Goal: Navigation & Orientation: Find specific page/section

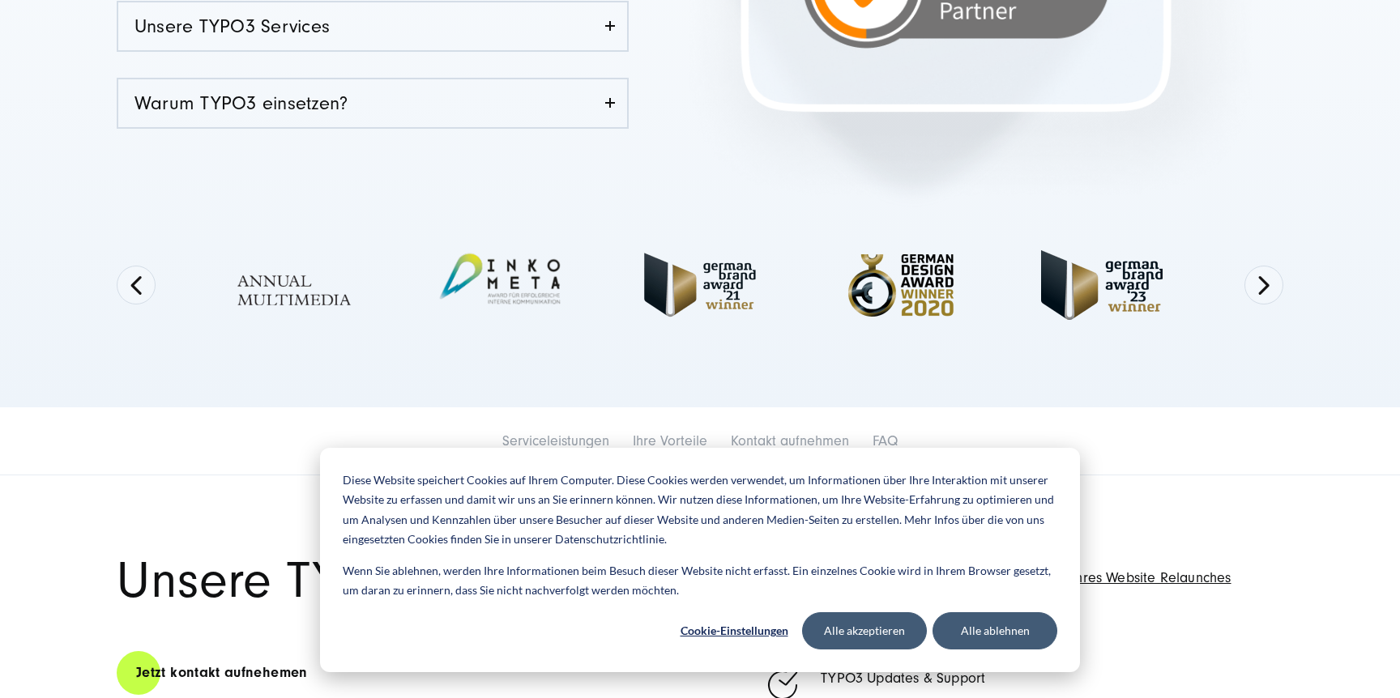
scroll to position [679, 0]
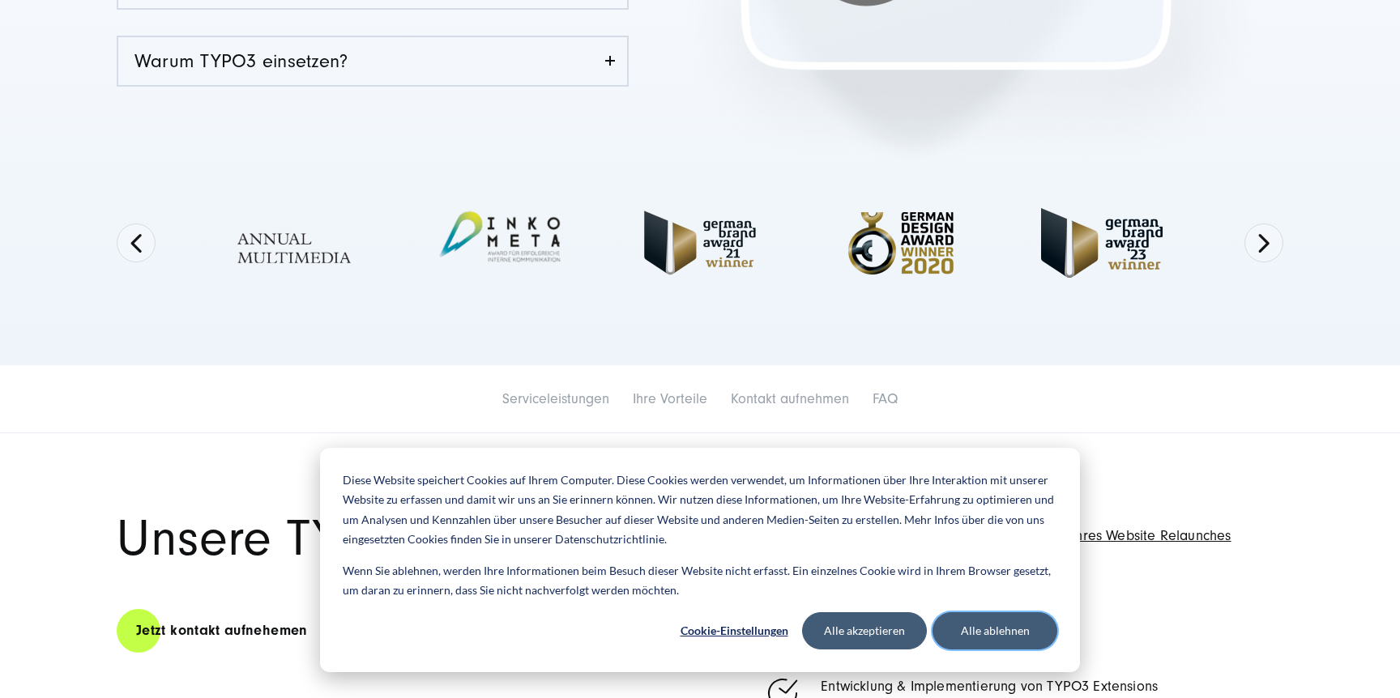
click at [996, 636] on button "Alle ablehnen" at bounding box center [995, 630] width 125 height 37
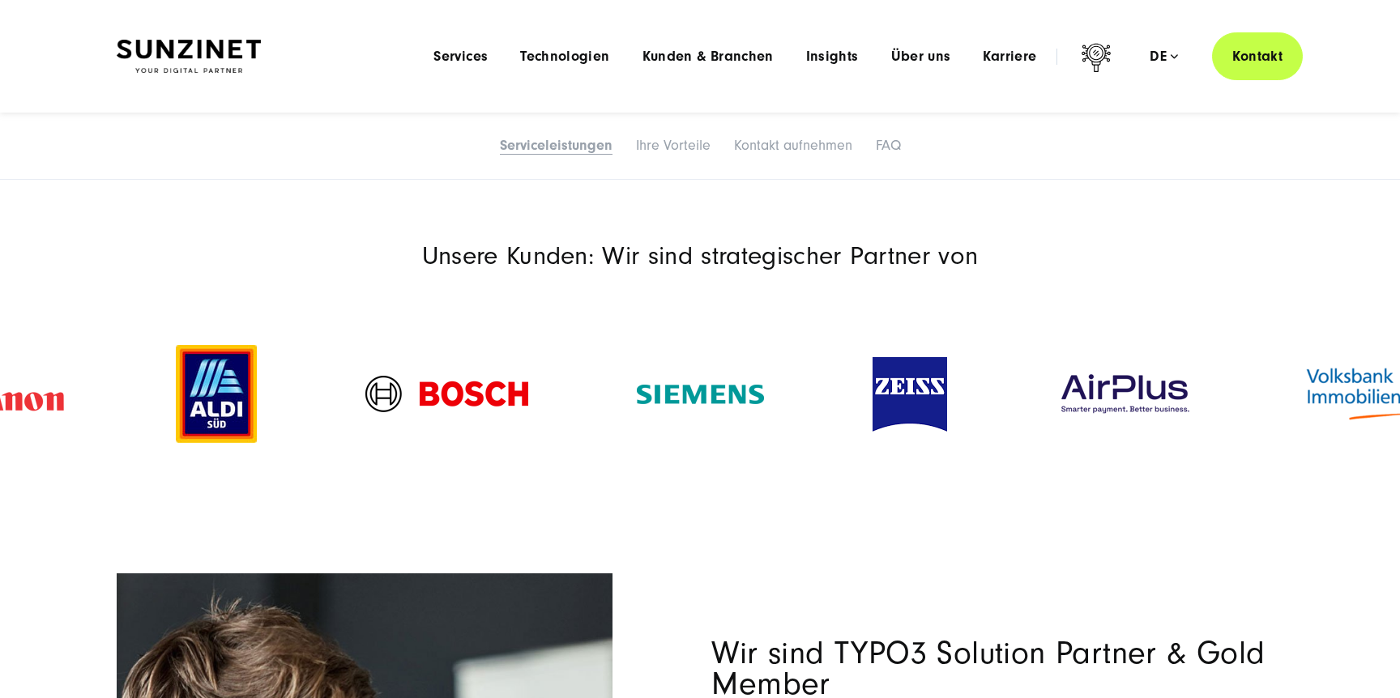
scroll to position [1655, 0]
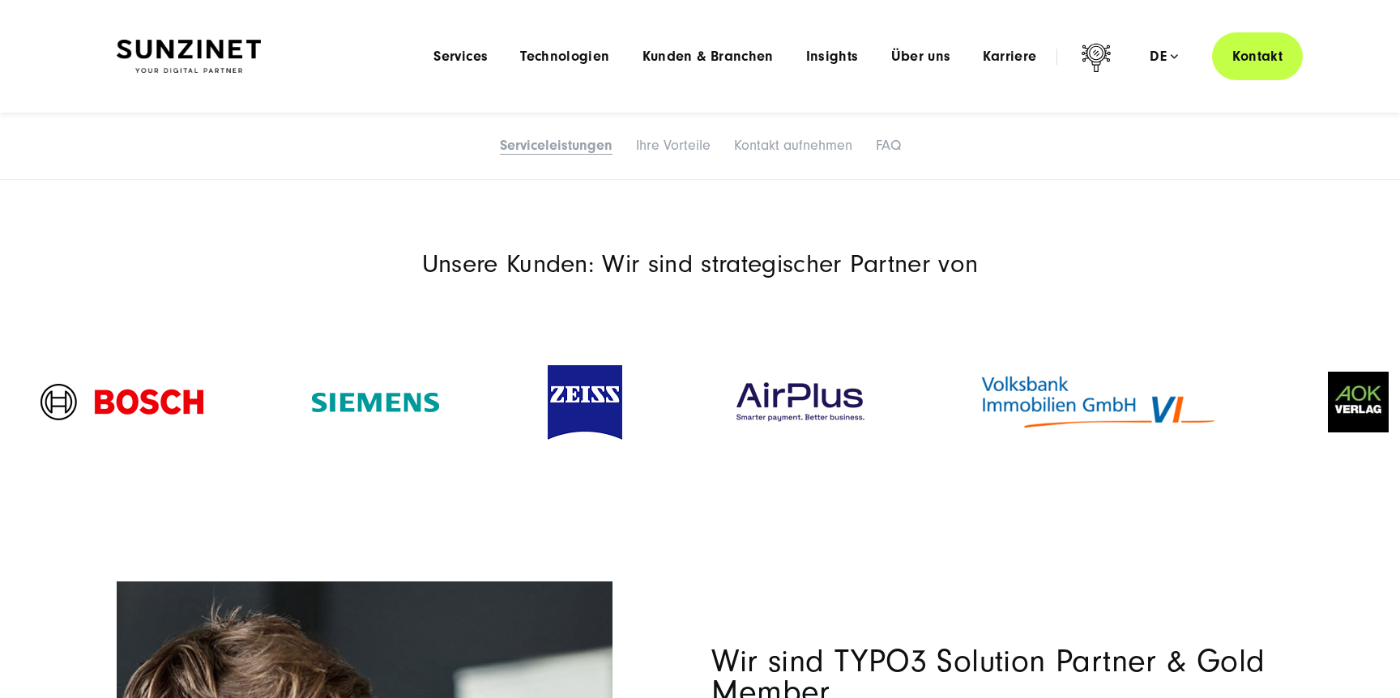
drag, startPoint x: 803, startPoint y: 377, endPoint x: 278, endPoint y: 386, distance: 525.1
click at [278, 386] on div at bounding box center [376, 403] width 236 height 52
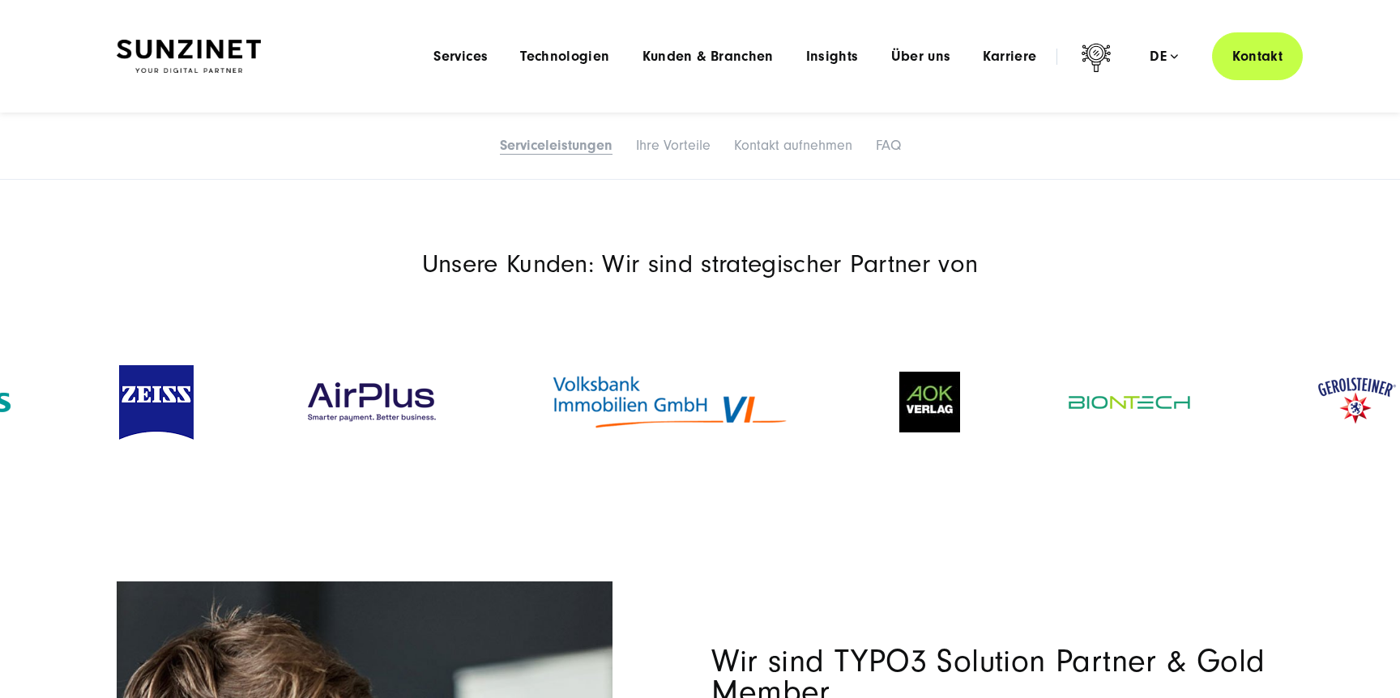
drag, startPoint x: 1124, startPoint y: 379, endPoint x: 370, endPoint y: 415, distance: 754.3
click at [548, 414] on img at bounding box center [669, 402] width 242 height 61
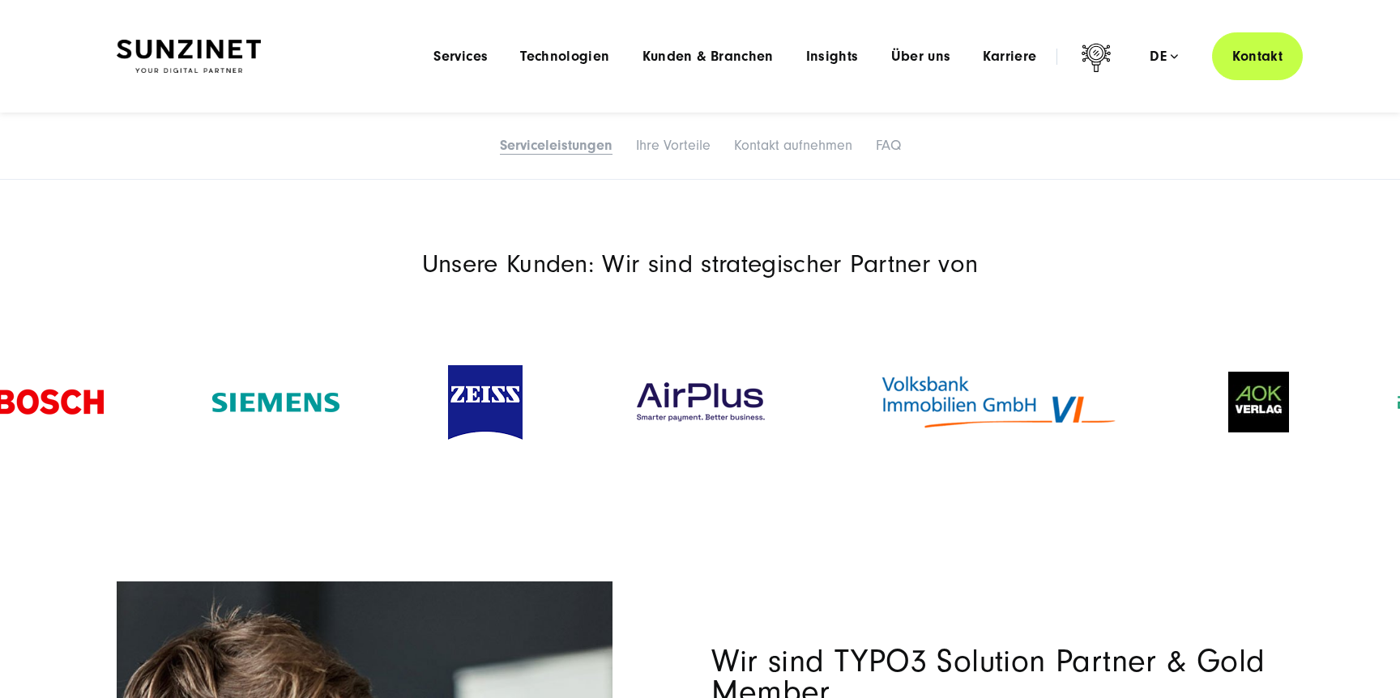
click at [968, 399] on img at bounding box center [998, 402] width 242 height 61
click at [938, 399] on img at bounding box center [998, 402] width 242 height 61
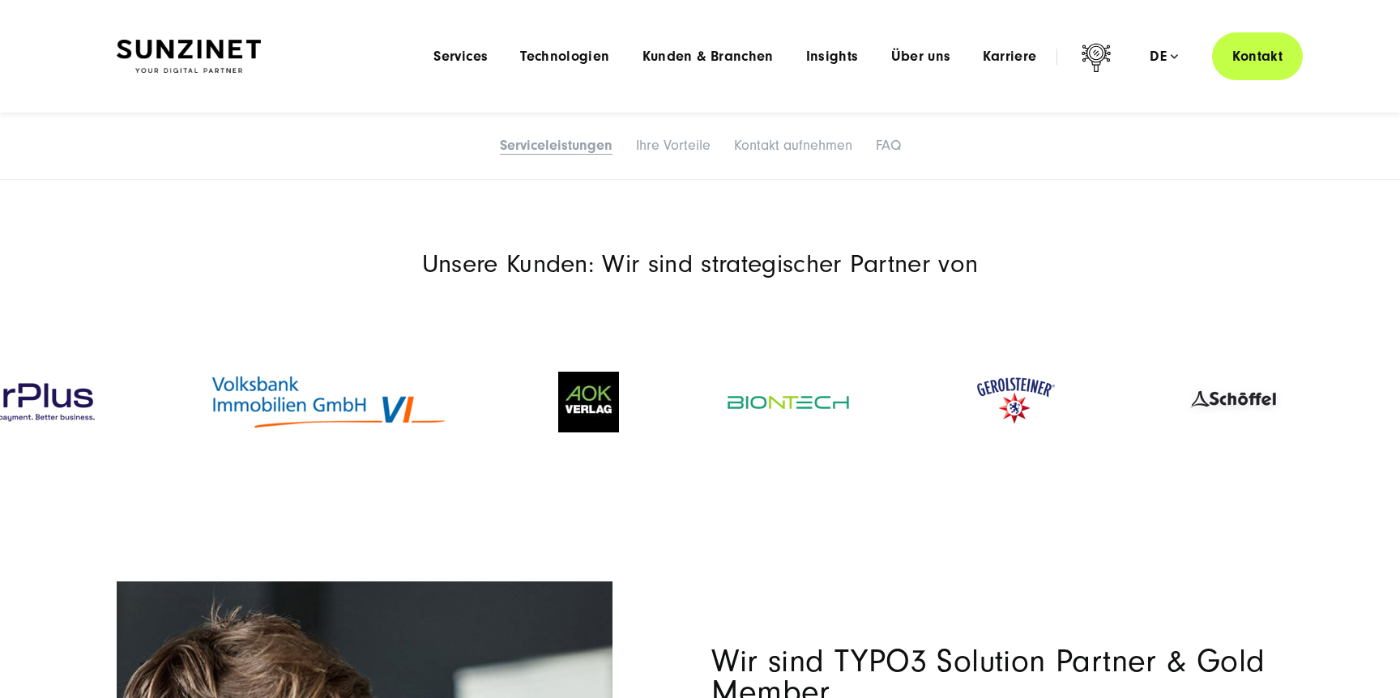
drag, startPoint x: 987, startPoint y: 403, endPoint x: 317, endPoint y: 399, distance: 670.0
click at [317, 399] on img at bounding box center [328, 402] width 242 height 61
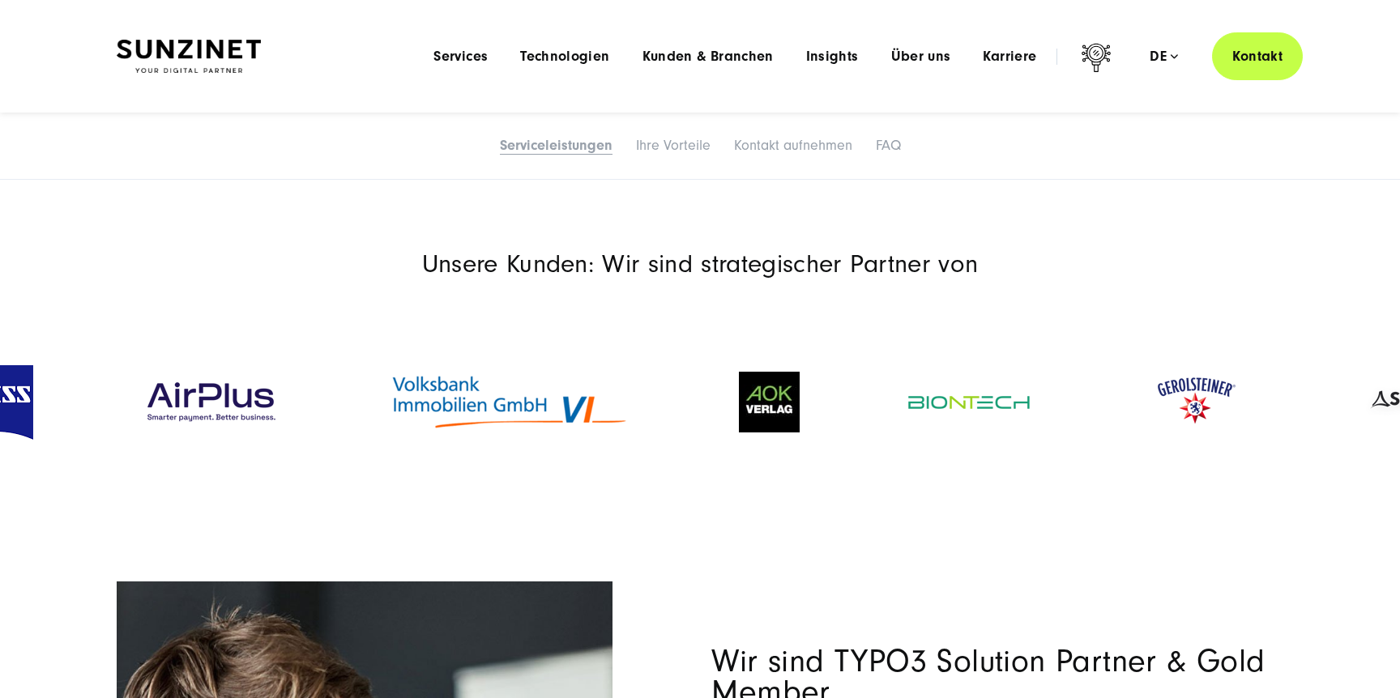
drag, startPoint x: 1038, startPoint y: 395, endPoint x: 392, endPoint y: 412, distance: 645.9
click at [685, 412] on div at bounding box center [769, 402] width 169 height 93
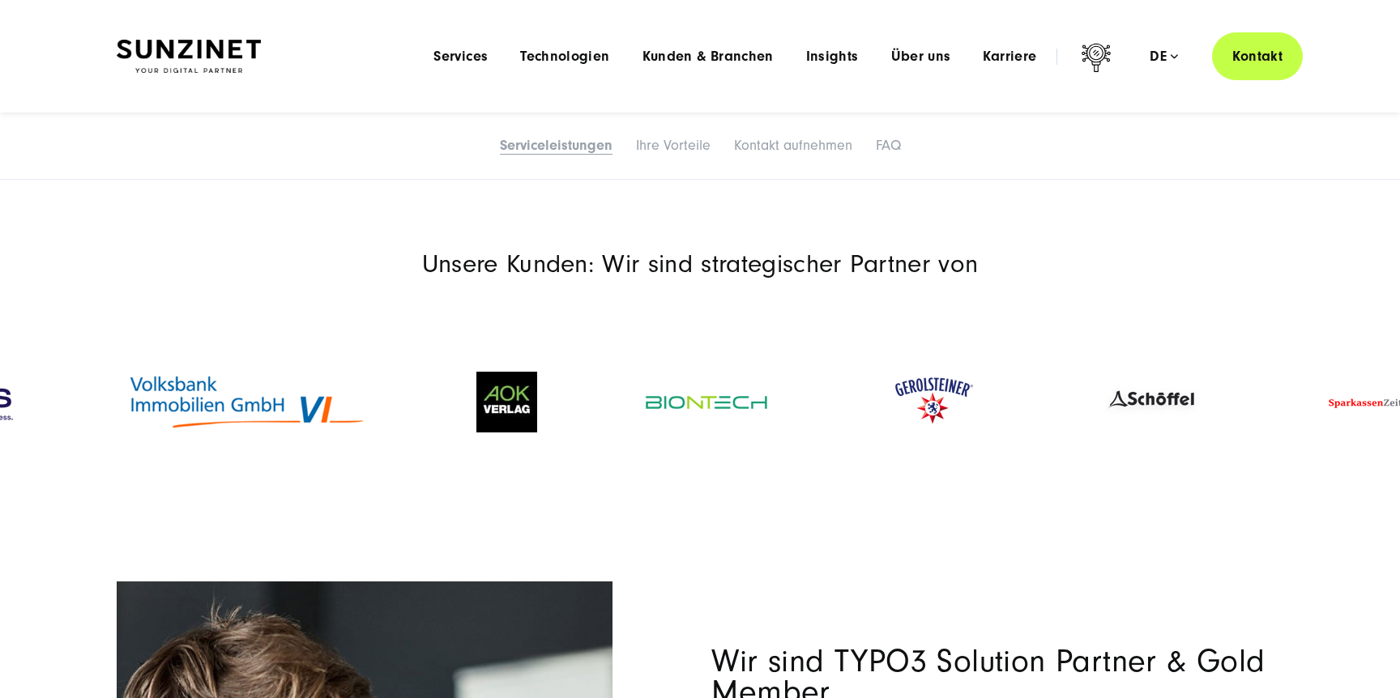
drag, startPoint x: 1131, startPoint y: 402, endPoint x: 386, endPoint y: 414, distance: 745.5
click at [876, 414] on img at bounding box center [933, 402] width 114 height 72
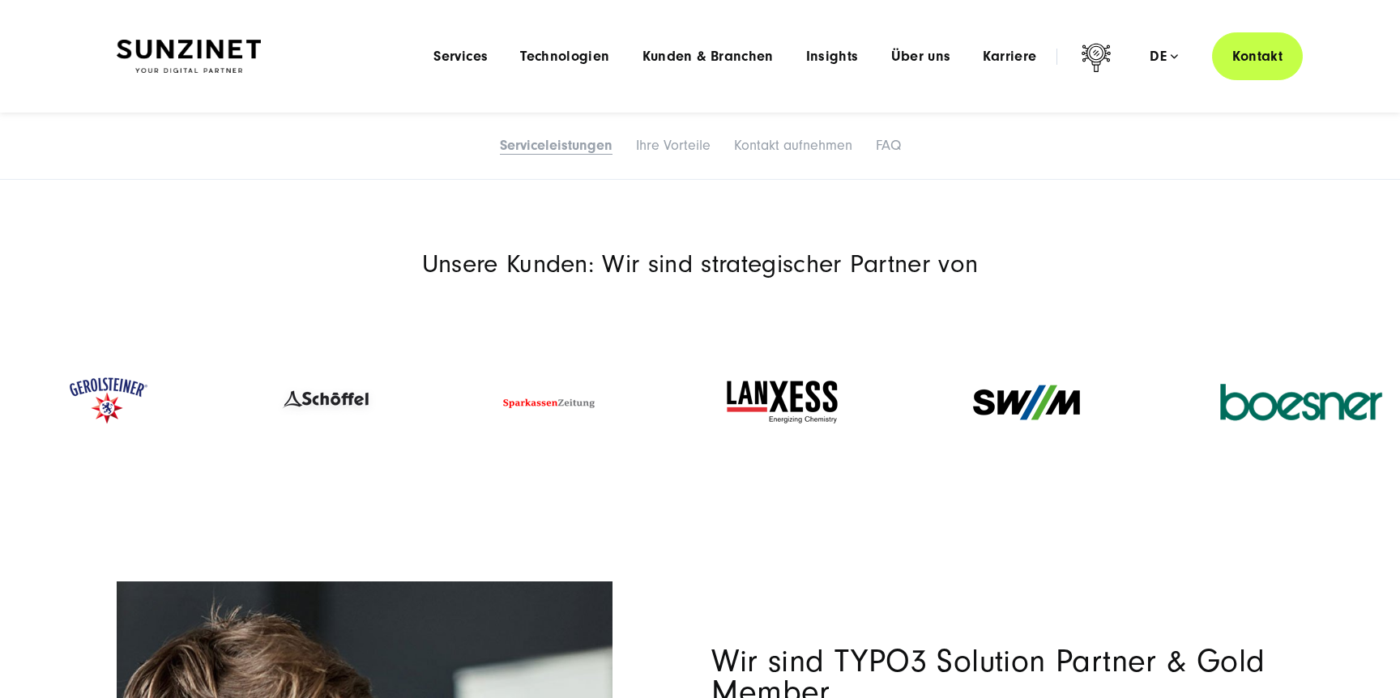
drag, startPoint x: 1146, startPoint y: 400, endPoint x: 322, endPoint y: 408, distance: 823.2
click at [322, 408] on img at bounding box center [325, 402] width 105 height 36
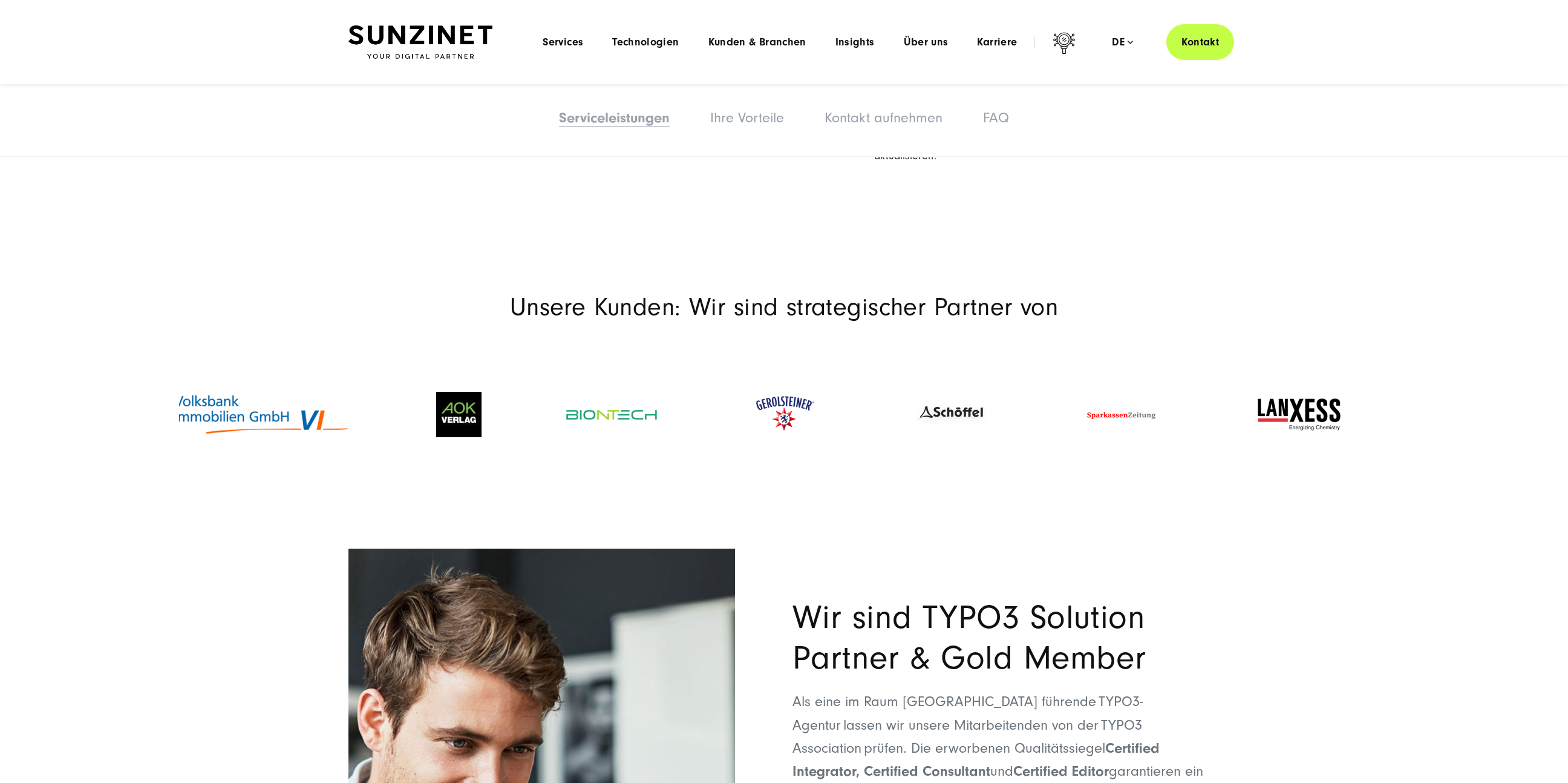
click at [268, 464] on div at bounding box center [784, 415] width 1210 height 139
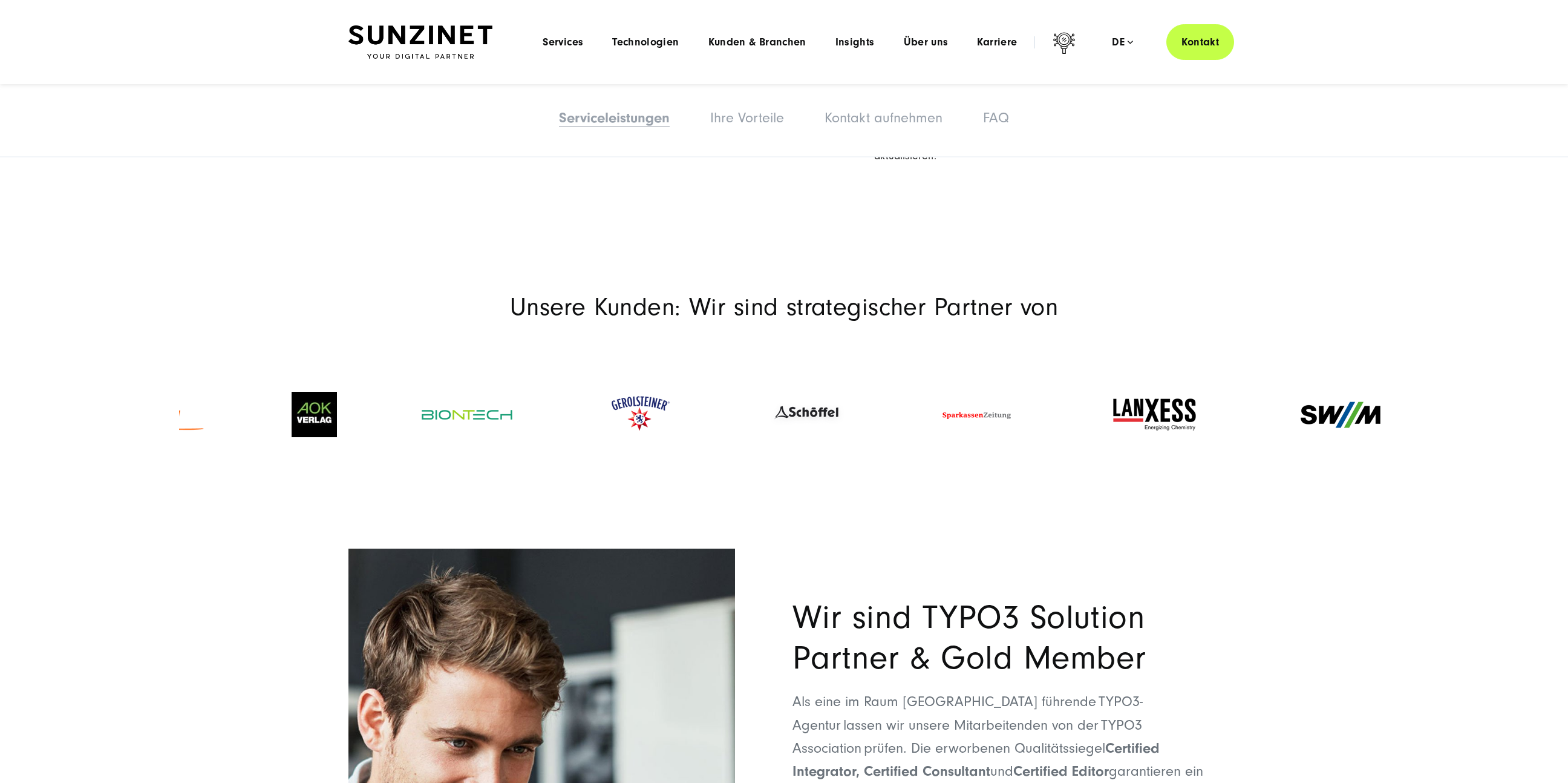
drag, startPoint x: 521, startPoint y: 411, endPoint x: 354, endPoint y: 399, distance: 167.4
click at [355, 399] on div at bounding box center [314, 414] width 130 height 69
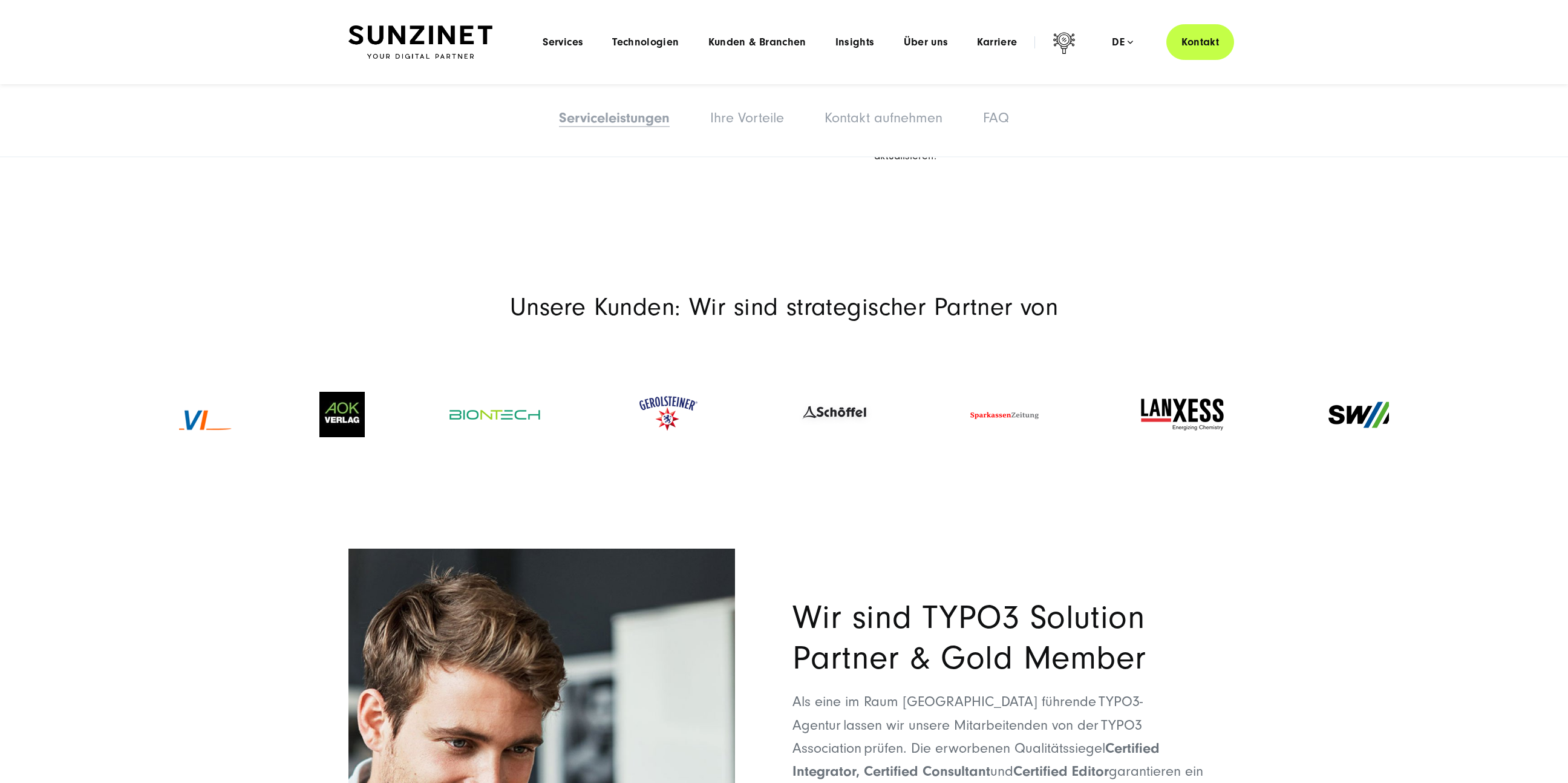
drag, startPoint x: 567, startPoint y: 392, endPoint x: 358, endPoint y: 387, distance: 209.1
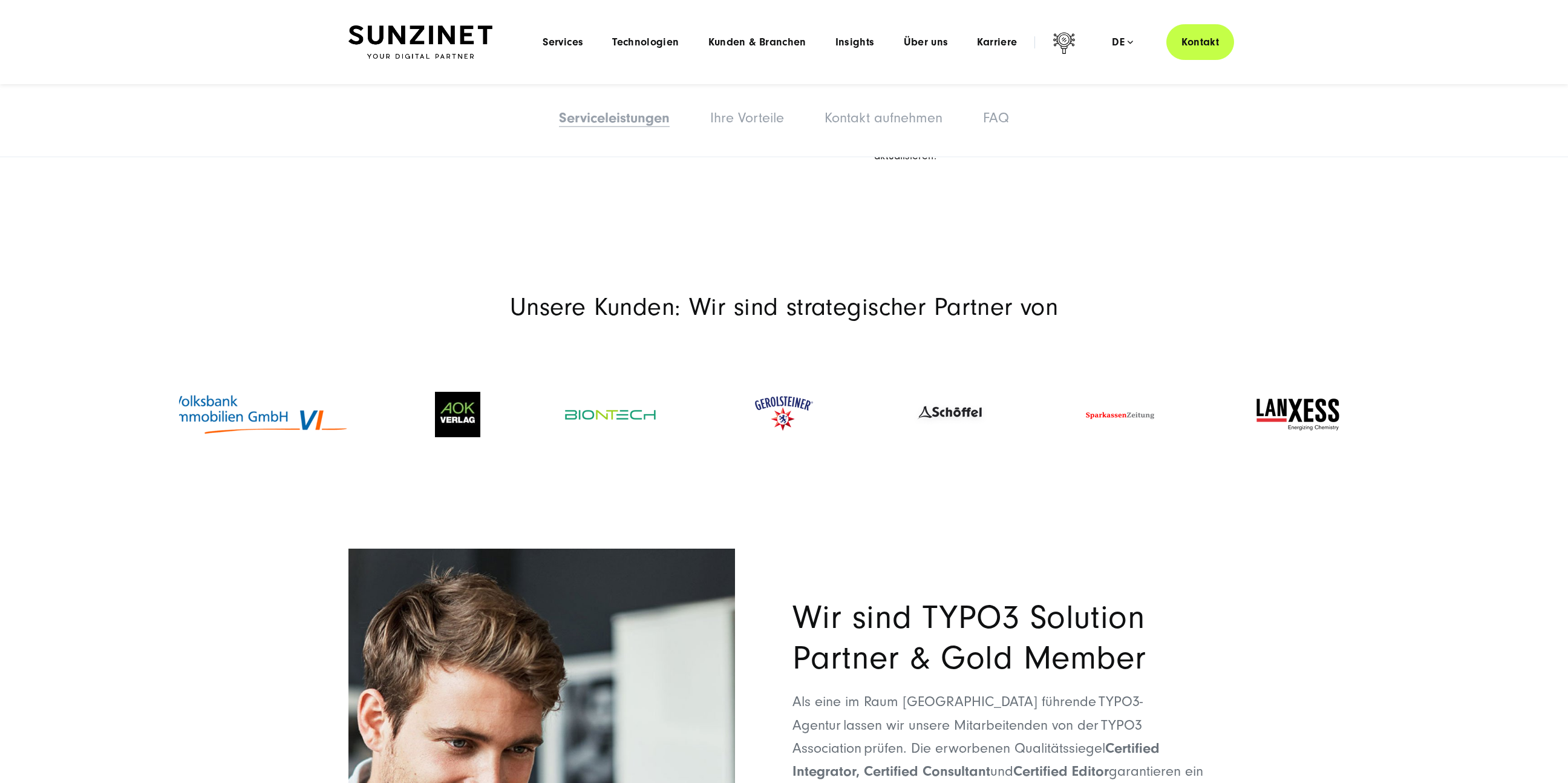
drag, startPoint x: 961, startPoint y: 427, endPoint x: 302, endPoint y: 429, distance: 659.0
click at [910, 427] on img at bounding box center [949, 414] width 78 height 27
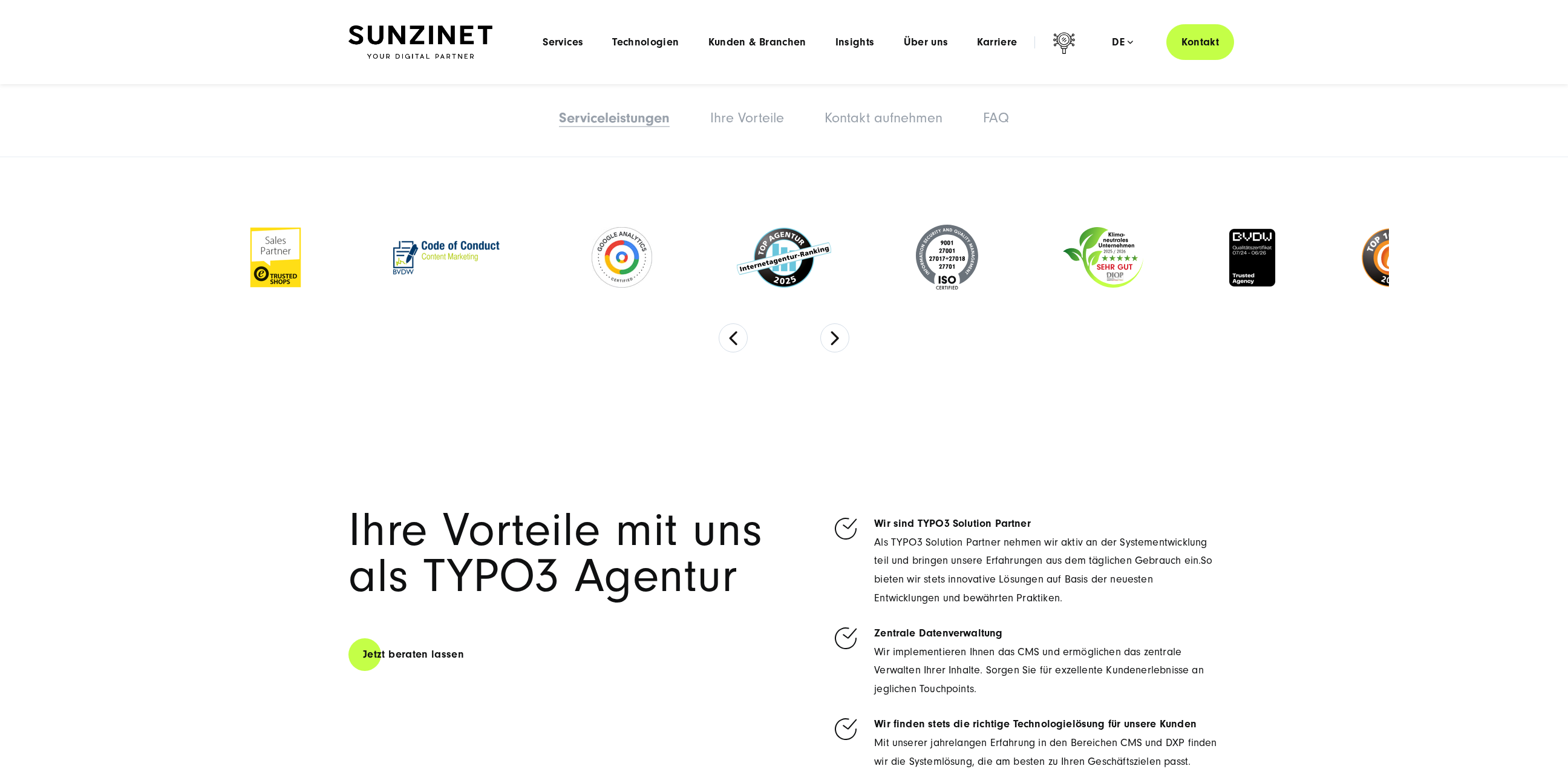
scroll to position [3078, 0]
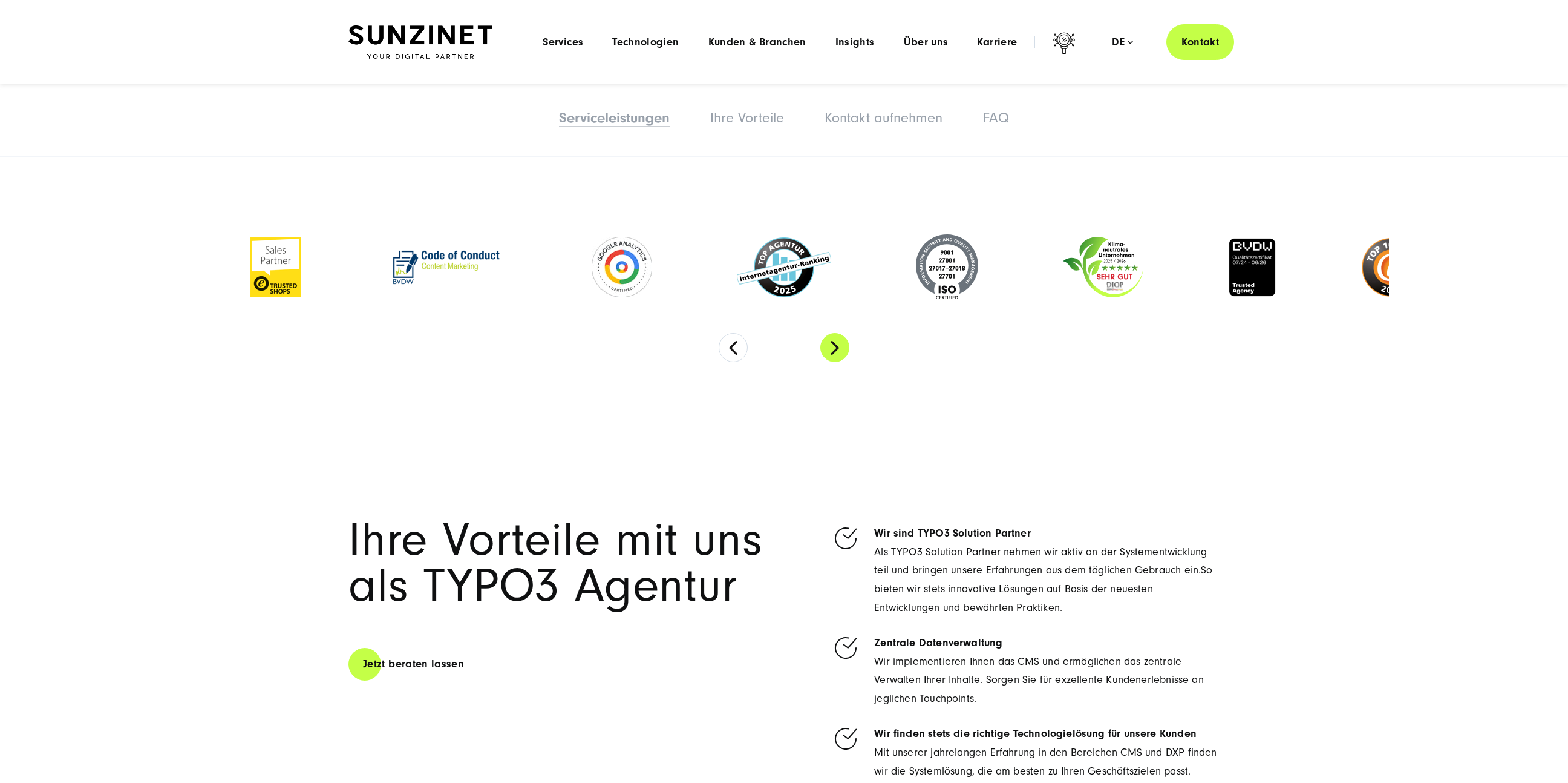
click at [843, 340] on button "Next" at bounding box center [835, 347] width 29 height 29
